Goal: Check status: Check status

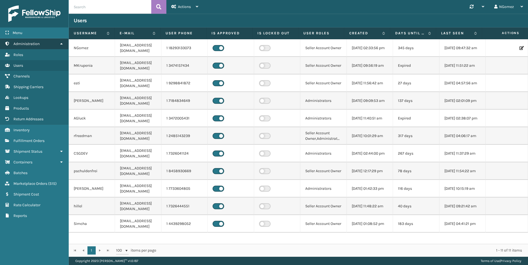
click at [37, 46] on span "Administration" at bounding box center [26, 44] width 26 height 5
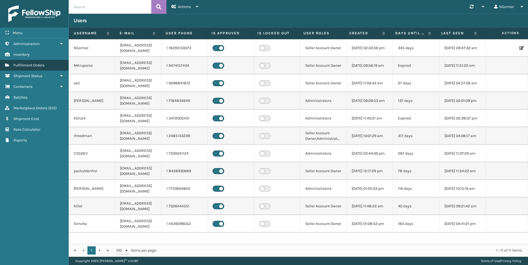
click at [48, 64] on link "Fulfillment Orders" at bounding box center [34, 65] width 68 height 11
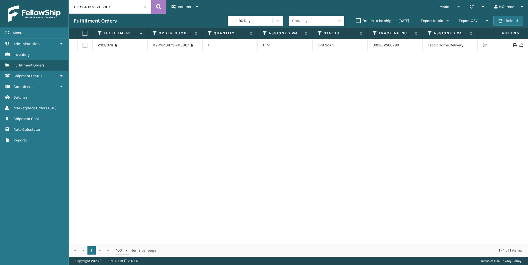
click at [103, 8] on input "112-9240873-7113807" at bounding box center [110, 7] width 82 height 14
paste input "4-6991476-1270646"
click at [379, 47] on link "883828557072" at bounding box center [386, 45] width 27 height 5
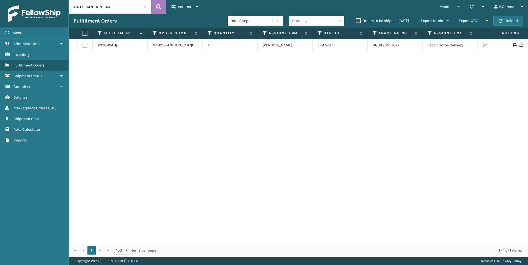
click at [114, 5] on input "114-6991476-1270646" at bounding box center [110, 7] width 82 height 14
paste input "9638990-7921828"
paste input "114-9638990-7921828"
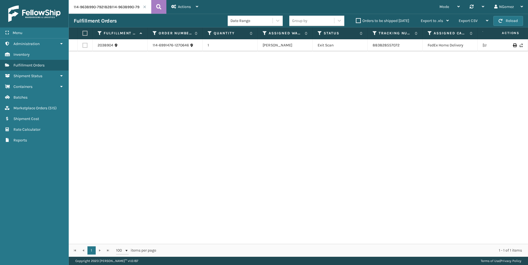
scroll to position [0, 9]
click at [389, 45] on link "883093693661" at bounding box center [386, 45] width 26 height 5
click at [111, 11] on input "114-9638990-7921828" at bounding box center [110, 7] width 82 height 14
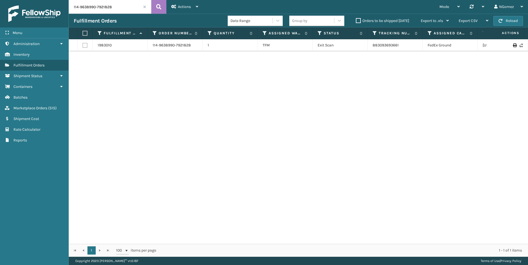
paste input "2-0952644-2541823"
type input "112-0952644-2541823"
click at [395, 45] on link "392064424936" at bounding box center [386, 45] width 26 height 5
